Goal: Task Accomplishment & Management: Manage account settings

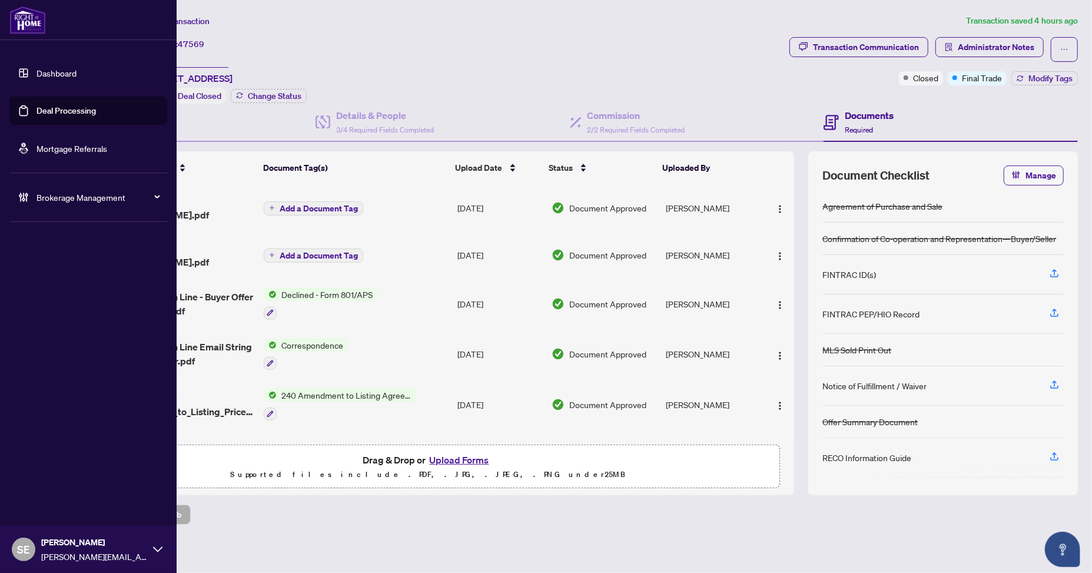
drag, startPoint x: 27, startPoint y: 114, endPoint x: 122, endPoint y: 112, distance: 95.3
click at [36, 114] on link "Deal Processing" at bounding box center [65, 110] width 59 height 11
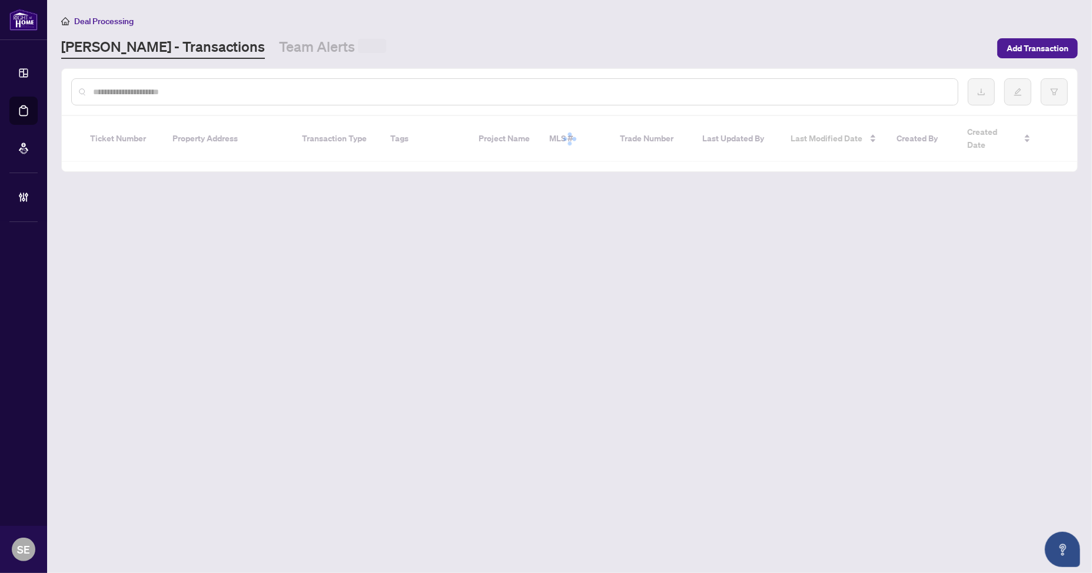
click at [270, 95] on input "text" at bounding box center [520, 91] width 855 height 13
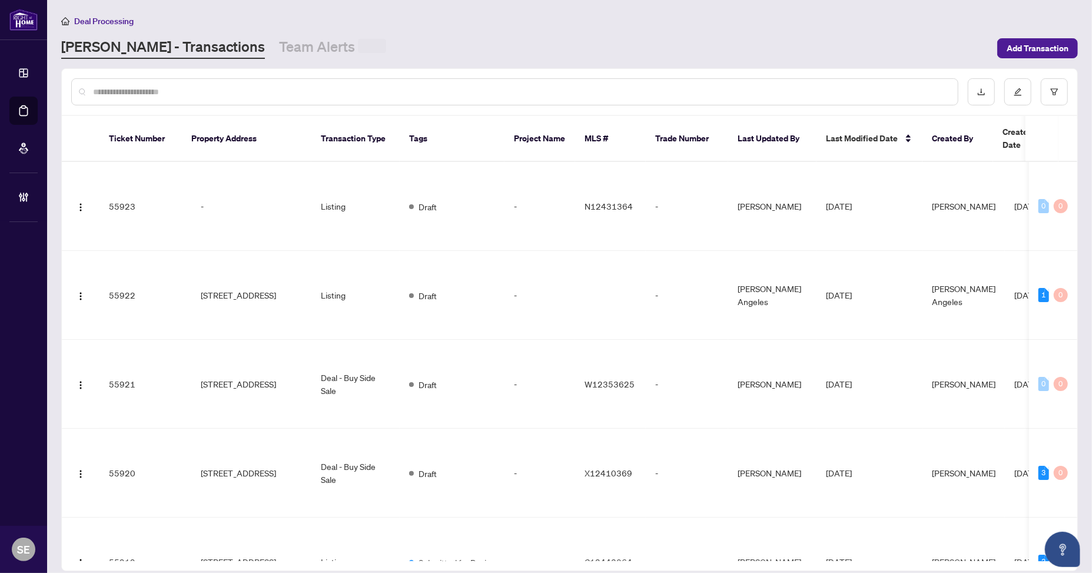
paste input "****"
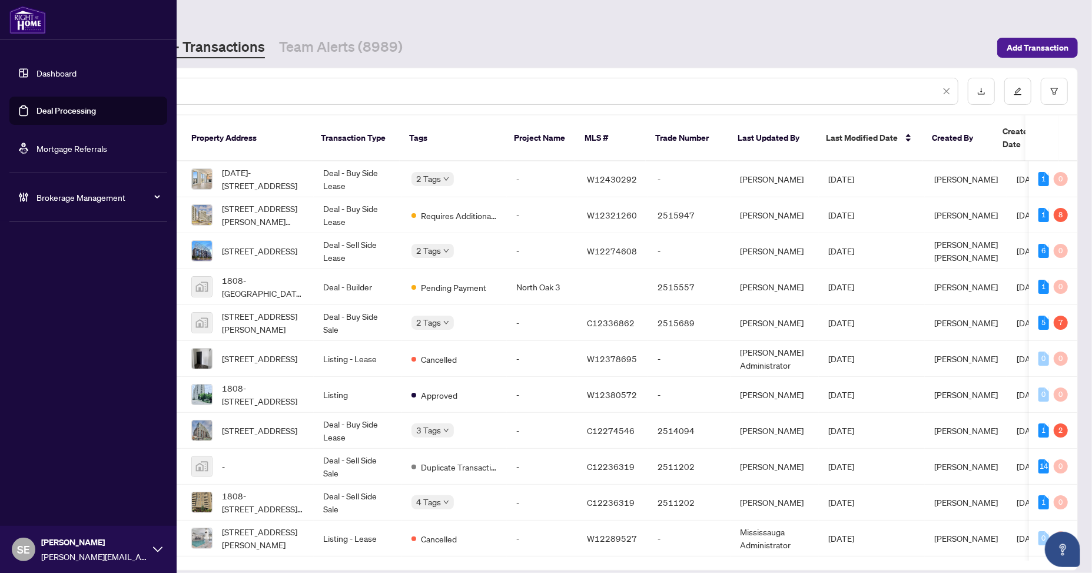
drag, startPoint x: 158, startPoint y: 89, endPoint x: -87, endPoint y: 82, distance: 245.5
click at [0, 82] on html "Dashboard Deal Processing Mortgage Referrals Brokerage Management SE [PERSON_NA…" at bounding box center [546, 286] width 1092 height 573
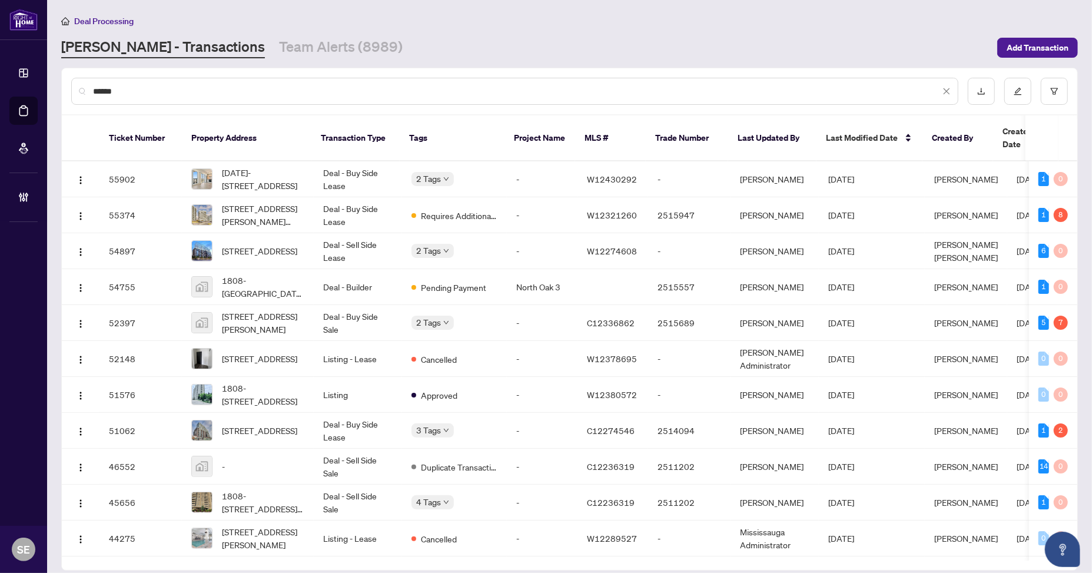
type input "*******"
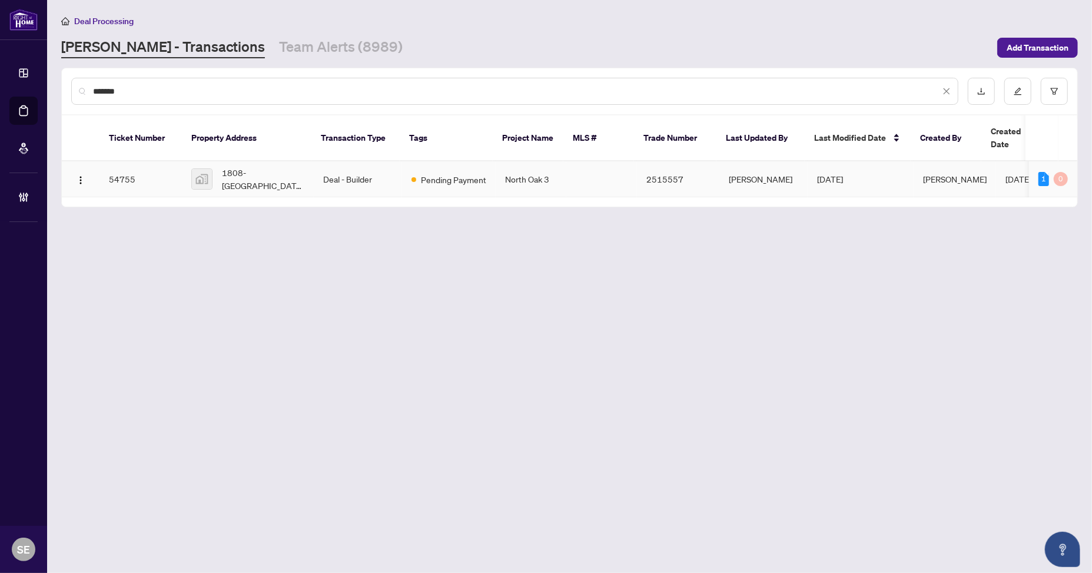
click at [463, 173] on span "Pending Payment" at bounding box center [453, 179] width 65 height 13
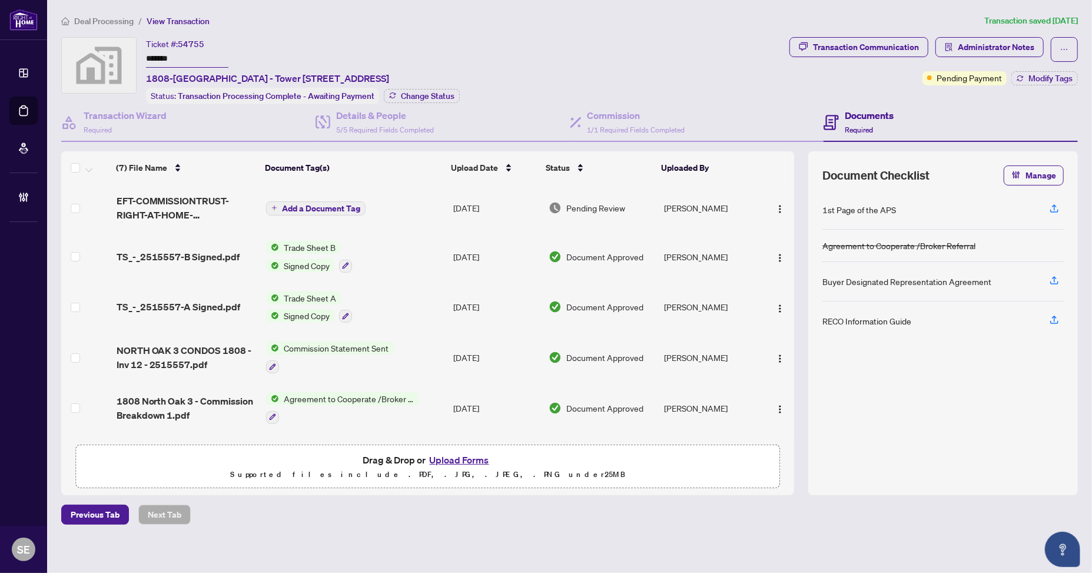
click at [607, 252] on span "Document Approved" at bounding box center [604, 256] width 77 height 13
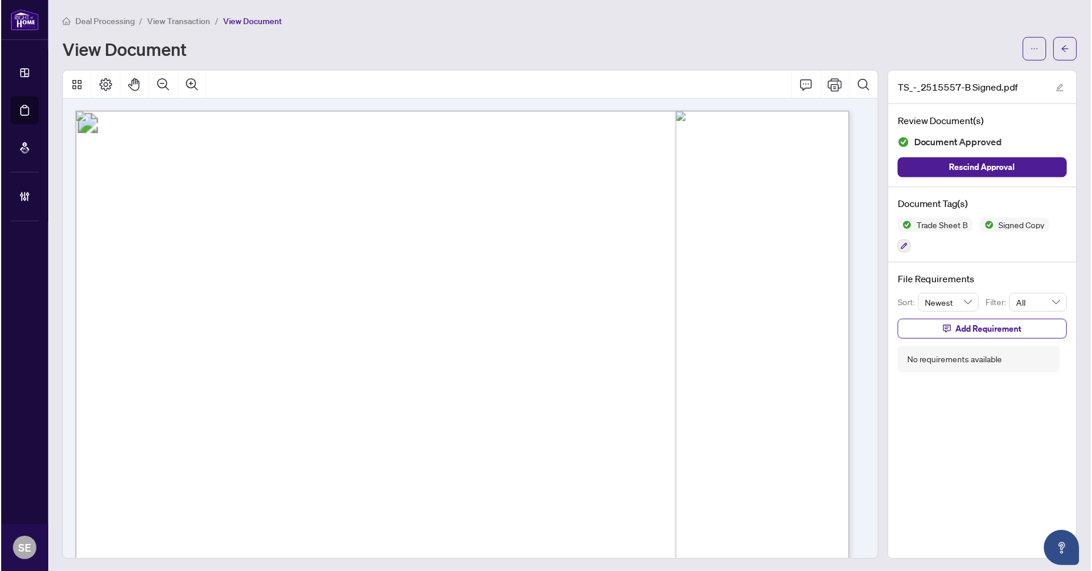
scroll to position [59, 0]
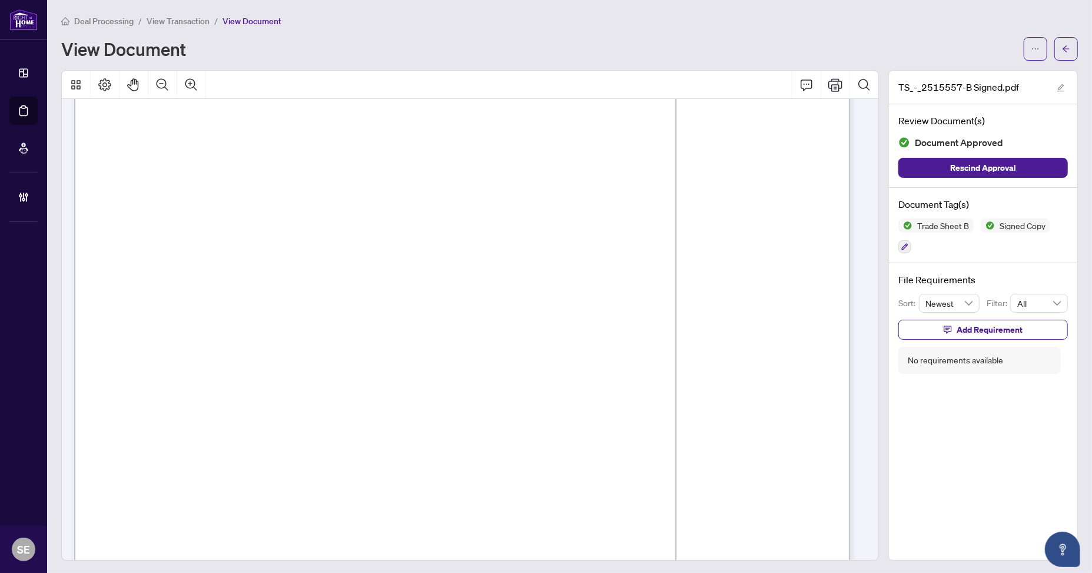
drag, startPoint x: 1055, startPoint y: 42, endPoint x: 926, endPoint y: 4, distance: 134.8
click at [1062, 42] on span "button" at bounding box center [1066, 48] width 8 height 19
